Goal: Task Accomplishment & Management: Manage account settings

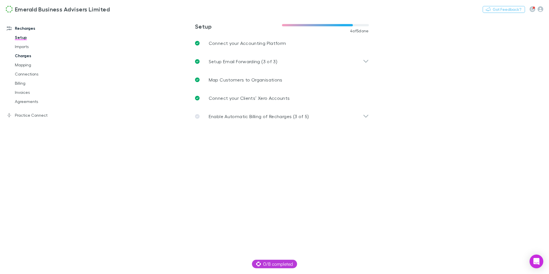
click at [22, 56] on link "Charges" at bounding box center [41, 55] width 64 height 9
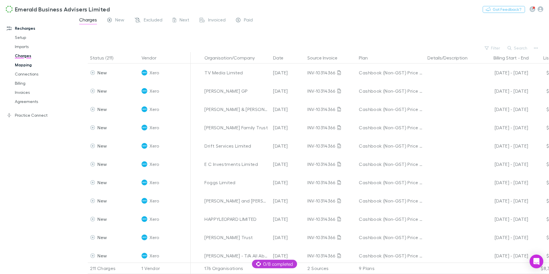
click at [25, 64] on link "Mapping" at bounding box center [41, 64] width 64 height 9
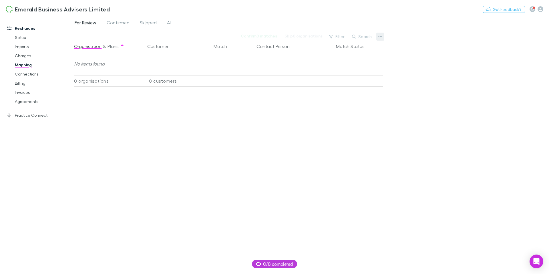
click at [379, 37] on icon "button" at bounding box center [380, 36] width 4 height 5
click at [326, 91] on p "Re-sync contacts" at bounding box center [344, 90] width 69 height 7
click at [381, 36] on icon "button" at bounding box center [380, 36] width 4 height 5
click at [18, 83] on div at bounding box center [274, 137] width 549 height 274
click at [22, 85] on link "Billing" at bounding box center [41, 83] width 64 height 9
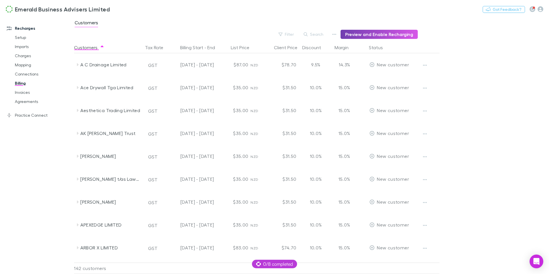
click at [381, 34] on button "Preview and Enable Recharging" at bounding box center [378, 34] width 77 height 9
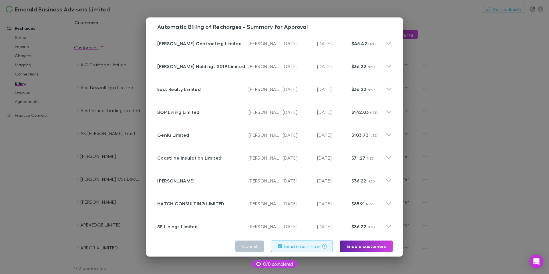
scroll to position [15, 0]
click at [367, 246] on button "Enable customers" at bounding box center [366, 245] width 53 height 11
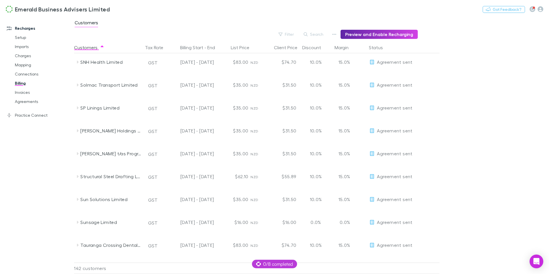
scroll to position [3038, 0]
